Goal: Communication & Community: Answer question/provide support

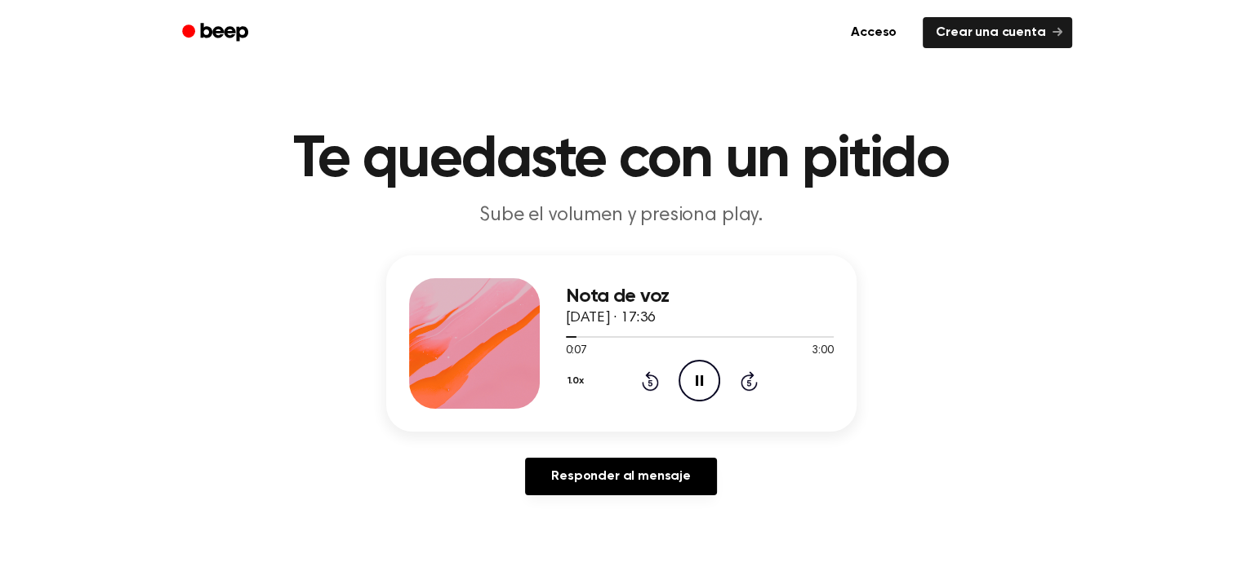
drag, startPoint x: 570, startPoint y: 333, endPoint x: 555, endPoint y: 336, distance: 15.1
click at [556, 336] on div "Nota de voz [DATE] · 17:36 0:07 3:00 Su navegador no soporta el elemento [objec…" at bounding box center [621, 344] width 470 height 176
click at [696, 454] on div "Nota de voz [DATE] · 17:36 0:00 3:00 Su navegador no soporta el elemento [objec…" at bounding box center [621, 382] width 1203 height 253
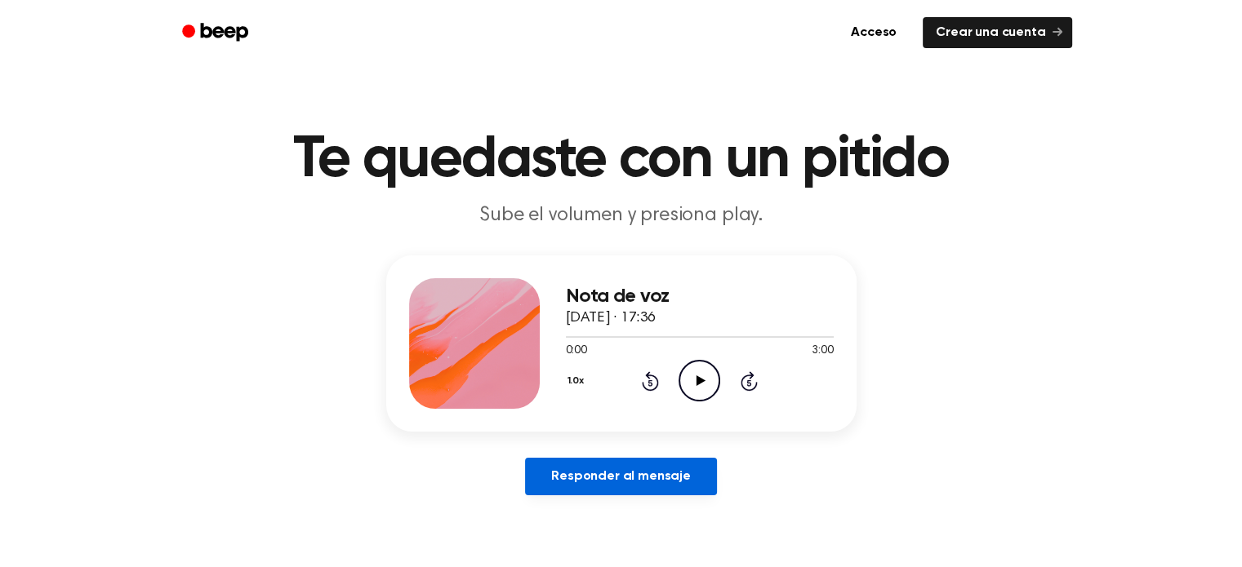
click at [672, 471] on font "Responder al mensaje" at bounding box center [621, 476] width 140 height 13
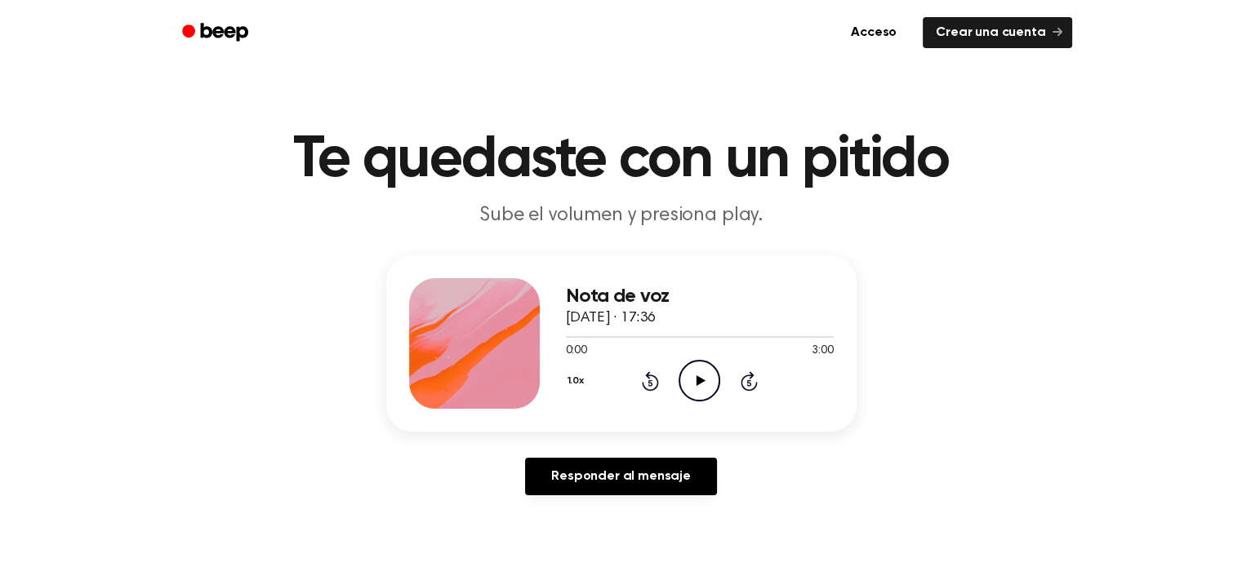
click at [699, 368] on icon "Play Audio" at bounding box center [699, 381] width 42 height 42
click at [714, 332] on div at bounding box center [700, 336] width 268 height 13
click at [769, 334] on div at bounding box center [700, 336] width 268 height 13
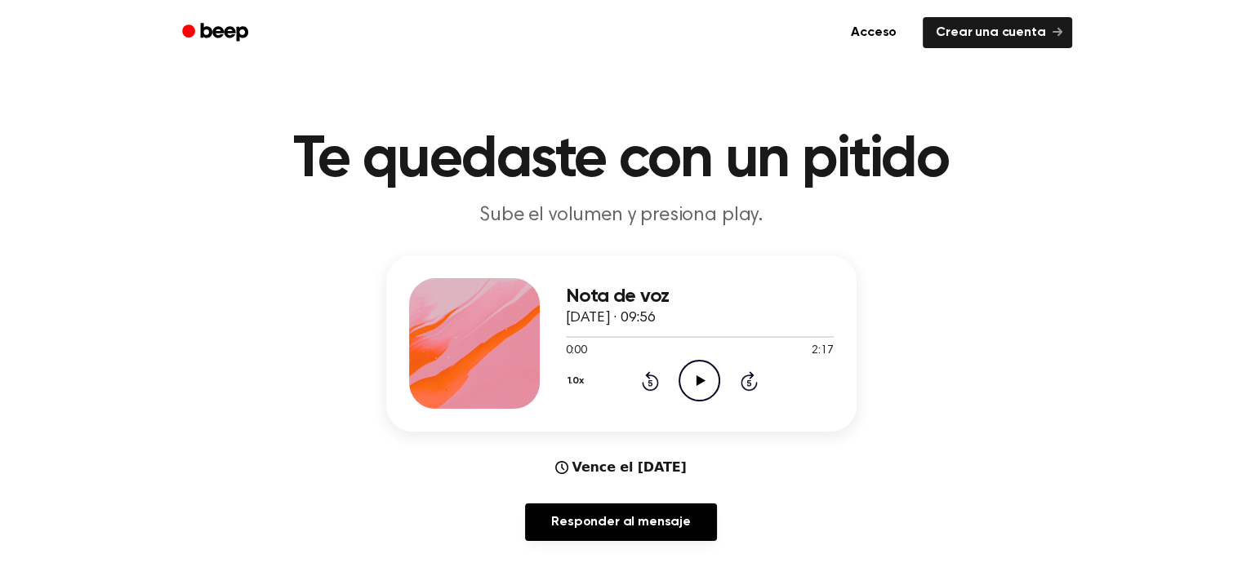
click at [699, 384] on icon at bounding box center [700, 381] width 9 height 11
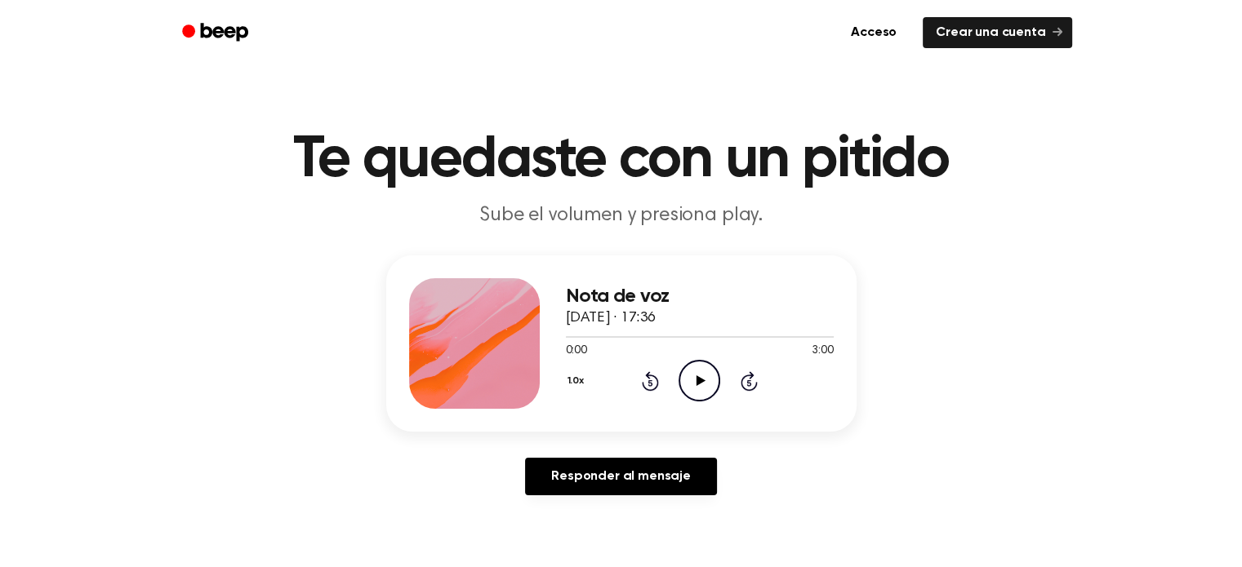
click at [702, 391] on icon "Play Audio" at bounding box center [699, 381] width 42 height 42
click at [629, 338] on div at bounding box center [700, 336] width 268 height 13
click at [660, 336] on div at bounding box center [700, 337] width 268 height 2
click at [709, 337] on div at bounding box center [700, 337] width 268 height 2
click at [745, 332] on div at bounding box center [700, 336] width 268 height 13
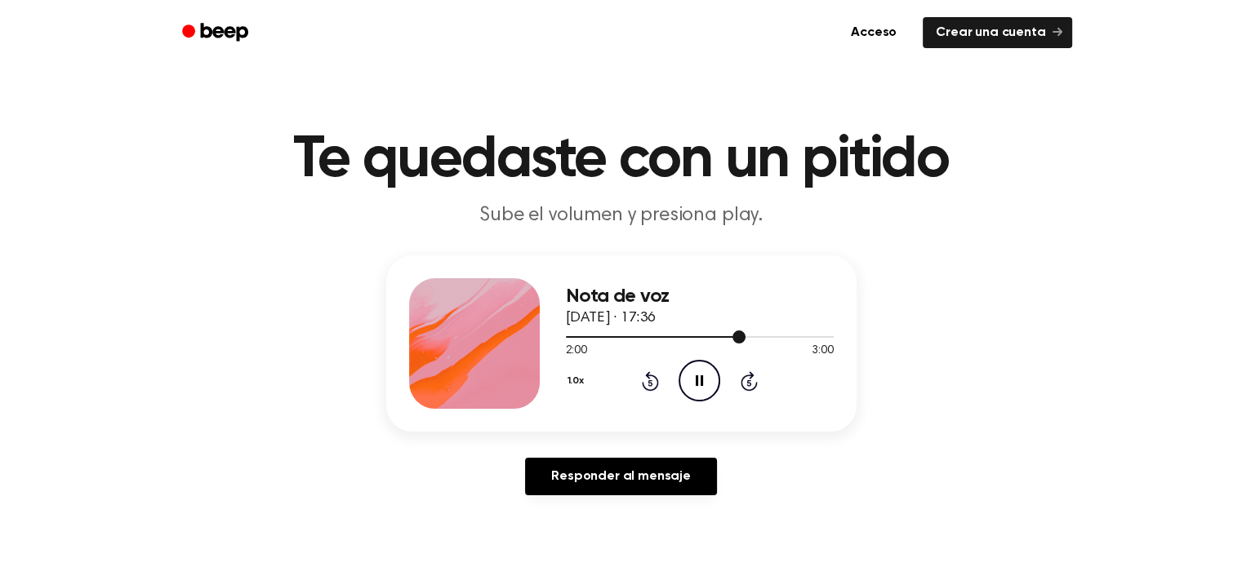
click at [788, 337] on div at bounding box center [700, 337] width 268 height 2
